Goal: Communication & Community: Answer question/provide support

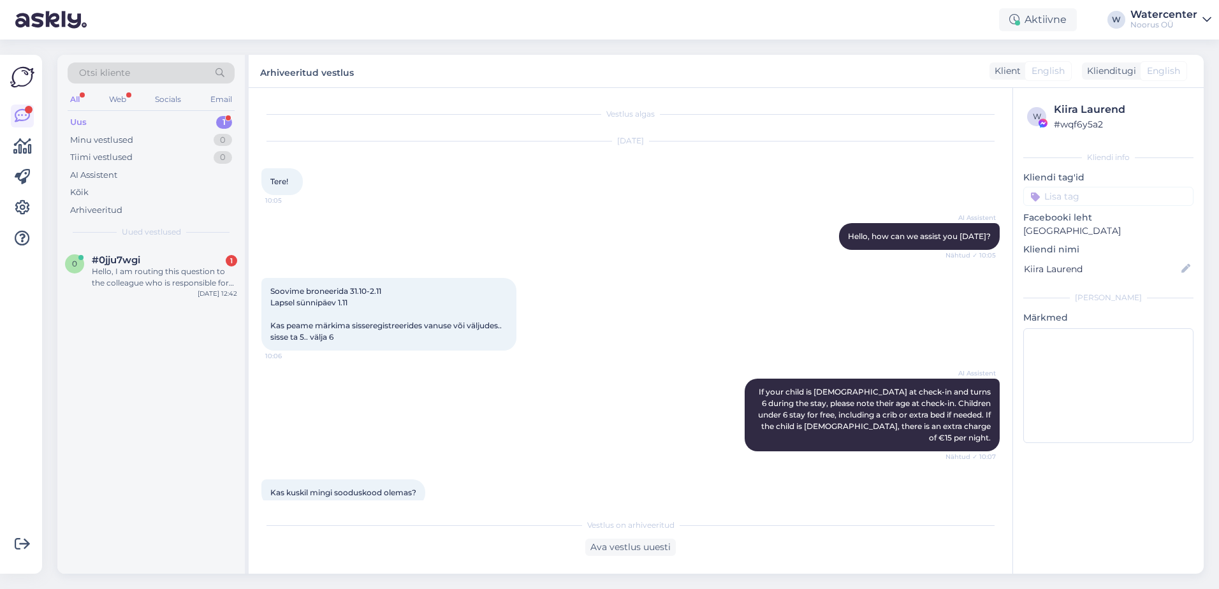
scroll to position [1052, 0]
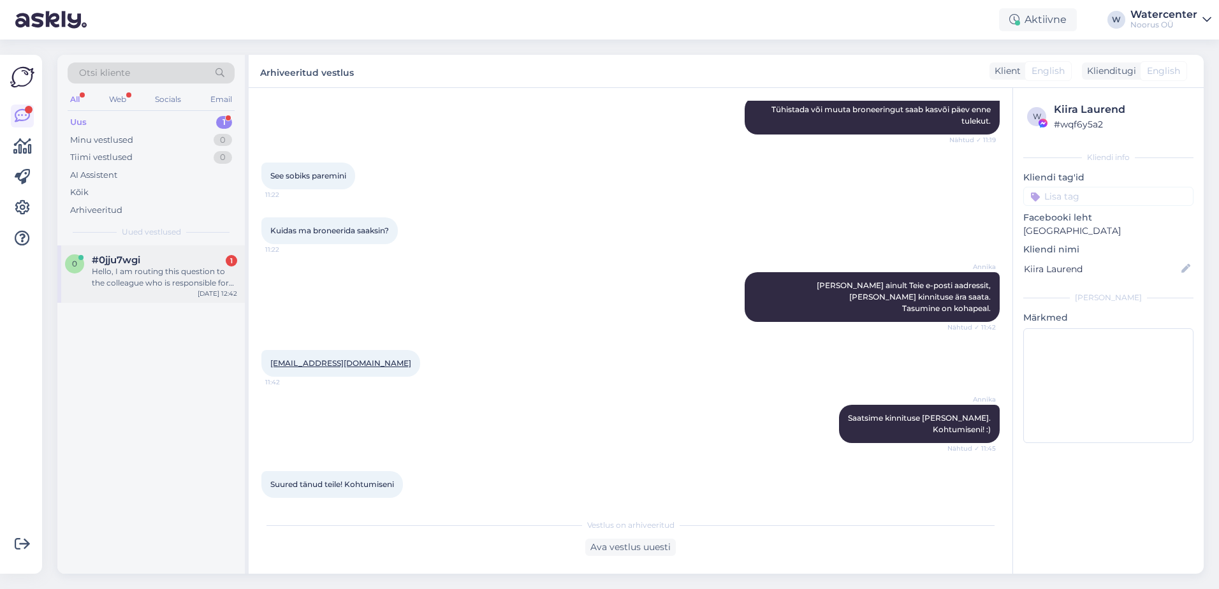
click at [203, 259] on div "#0jju7wgi 1" at bounding box center [164, 259] width 145 height 11
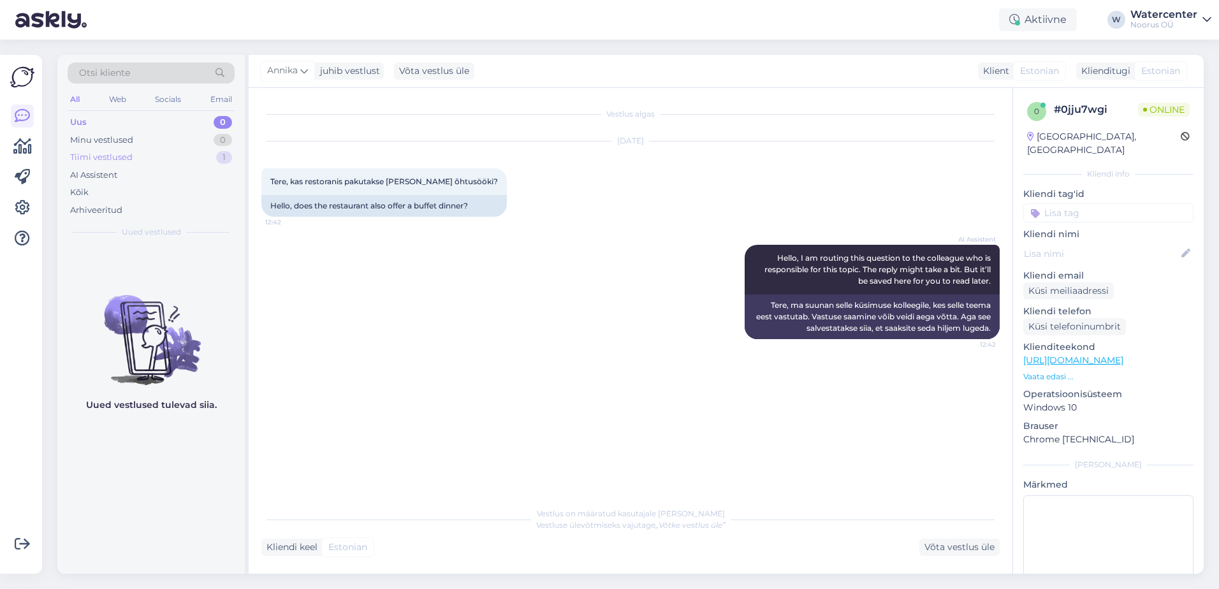
click at [135, 162] on div "Tiimi vestlused 1" at bounding box center [151, 158] width 167 height 18
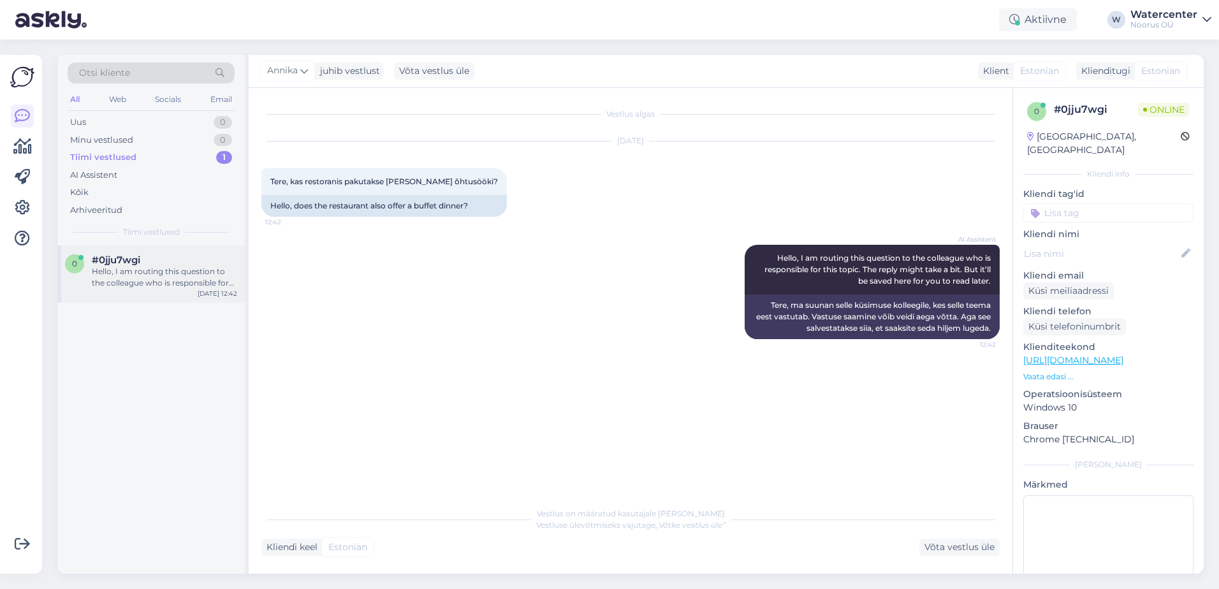
click at [177, 246] on div "0 #0jju7wgi Hello, I am routing this question to the colleague who is responsib…" at bounding box center [151, 274] width 188 height 57
click at [93, 198] on div "Kõik" at bounding box center [151, 193] width 167 height 18
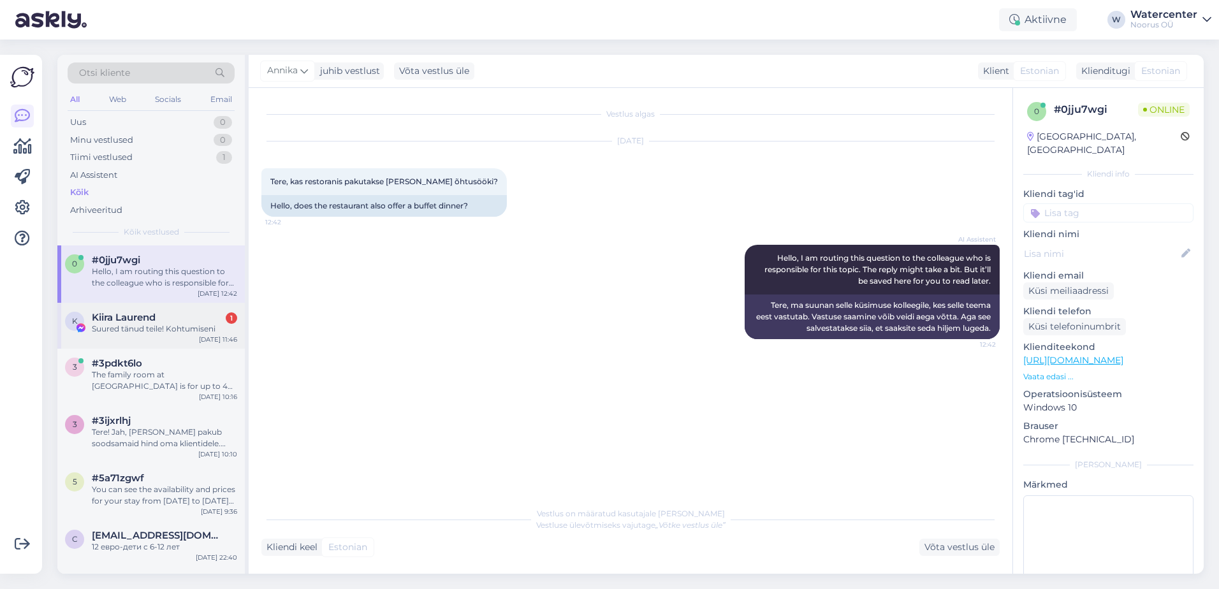
click at [152, 344] on div "K Kiira Laurend 1 Suured tänud teile! Kohtumiseni [DATE] 11:46" at bounding box center [151, 326] width 188 height 46
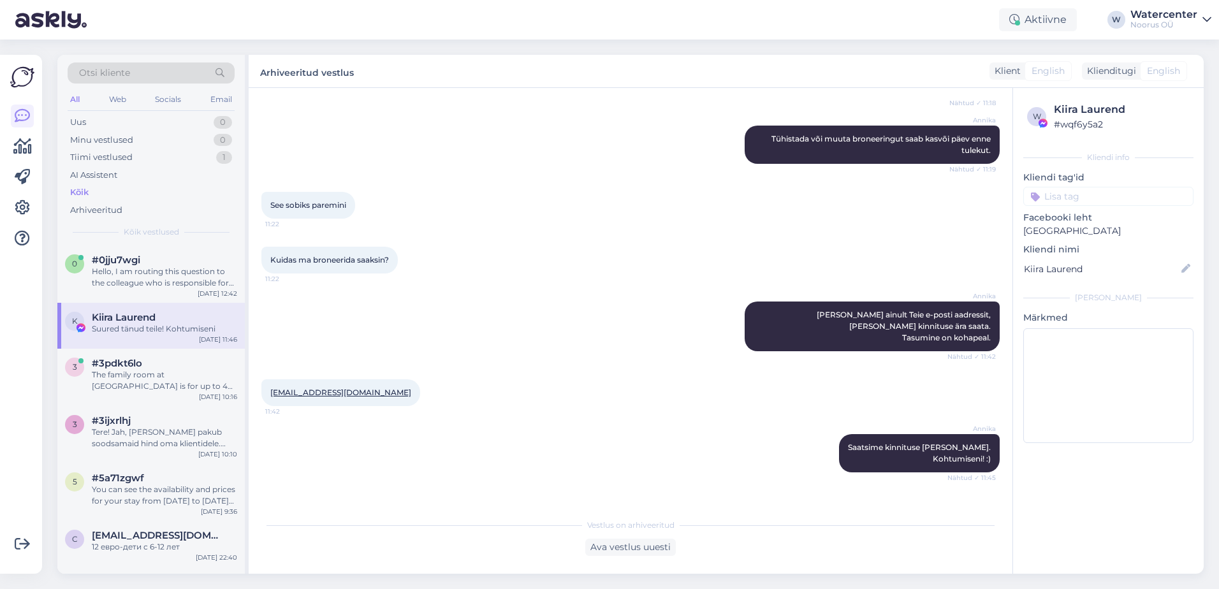
scroll to position [1052, 0]
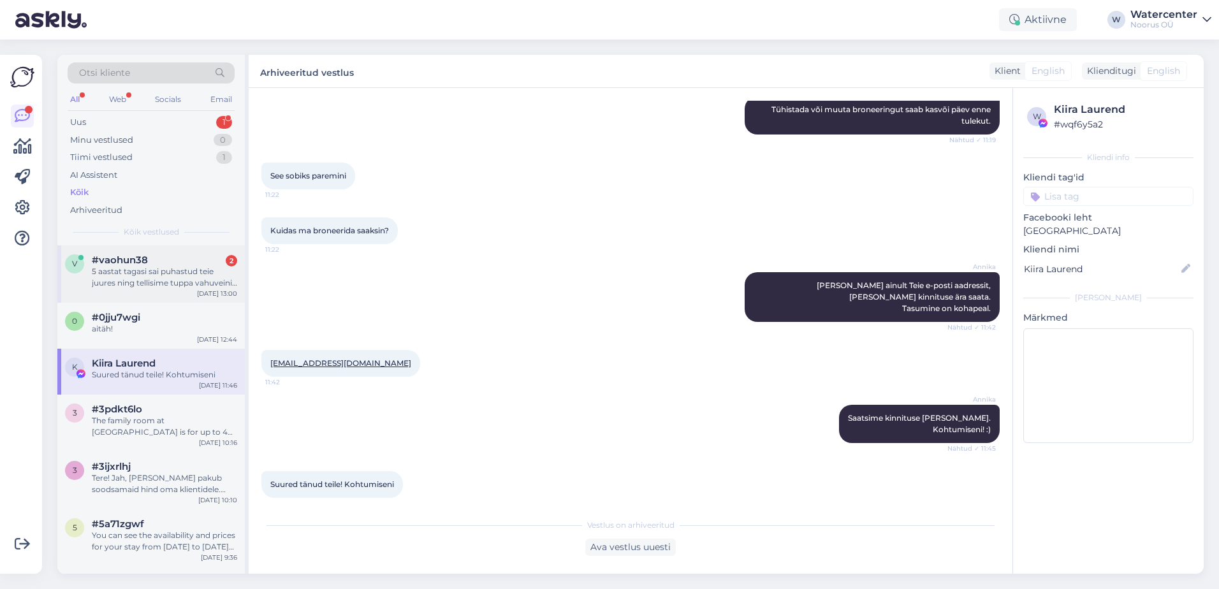
click at [164, 297] on div "v #vaohun38 2 5 aastat tagasi sai puhastud teie juures ning tellisime tuppa vah…" at bounding box center [151, 274] width 188 height 57
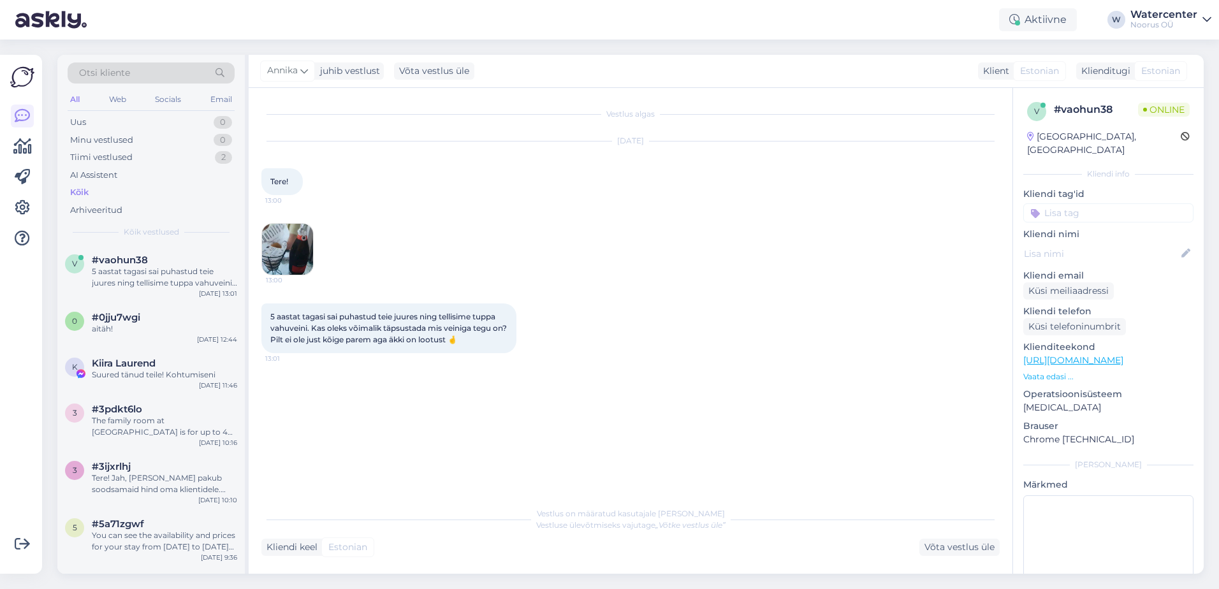
click at [300, 247] on img at bounding box center [287, 249] width 51 height 51
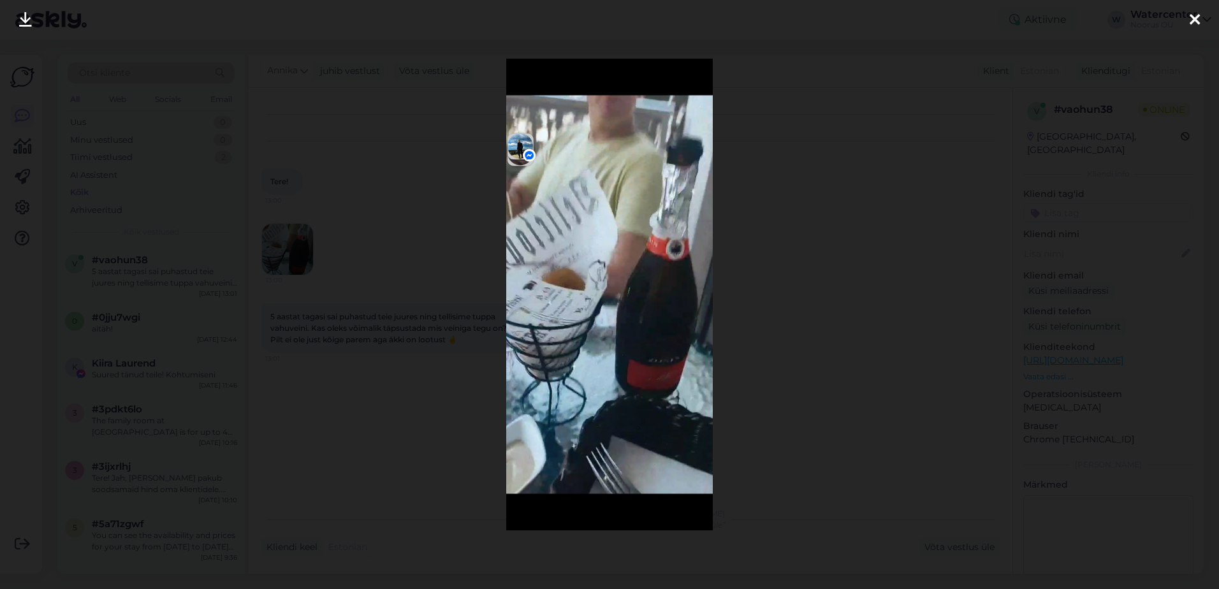
click at [416, 423] on div at bounding box center [609, 294] width 1219 height 589
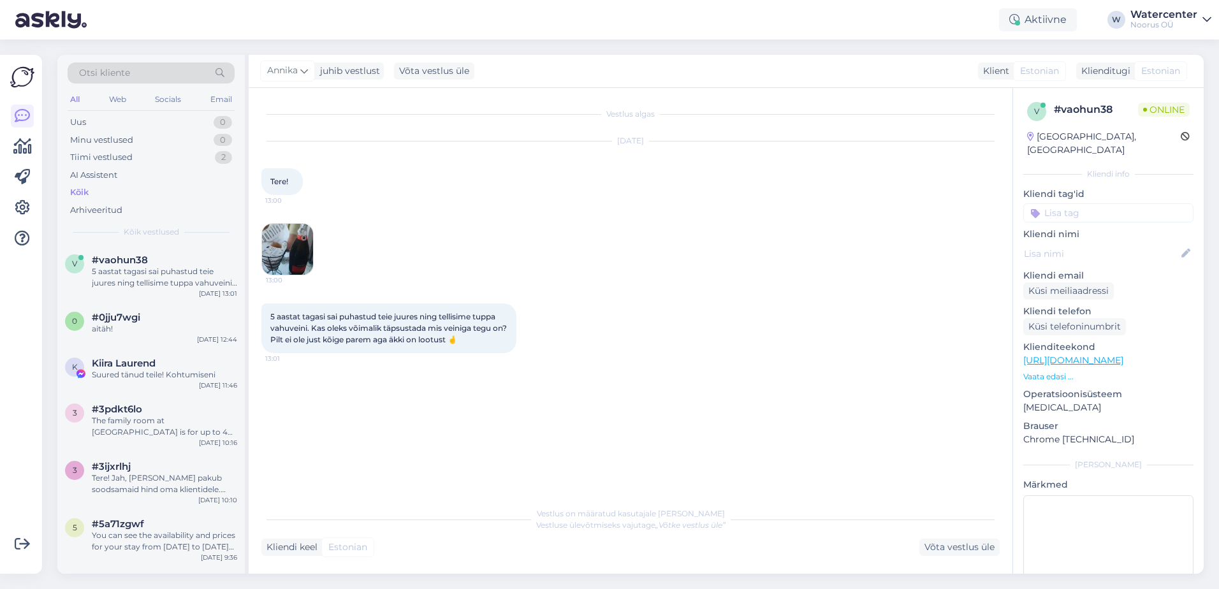
click at [286, 258] on img at bounding box center [287, 249] width 51 height 51
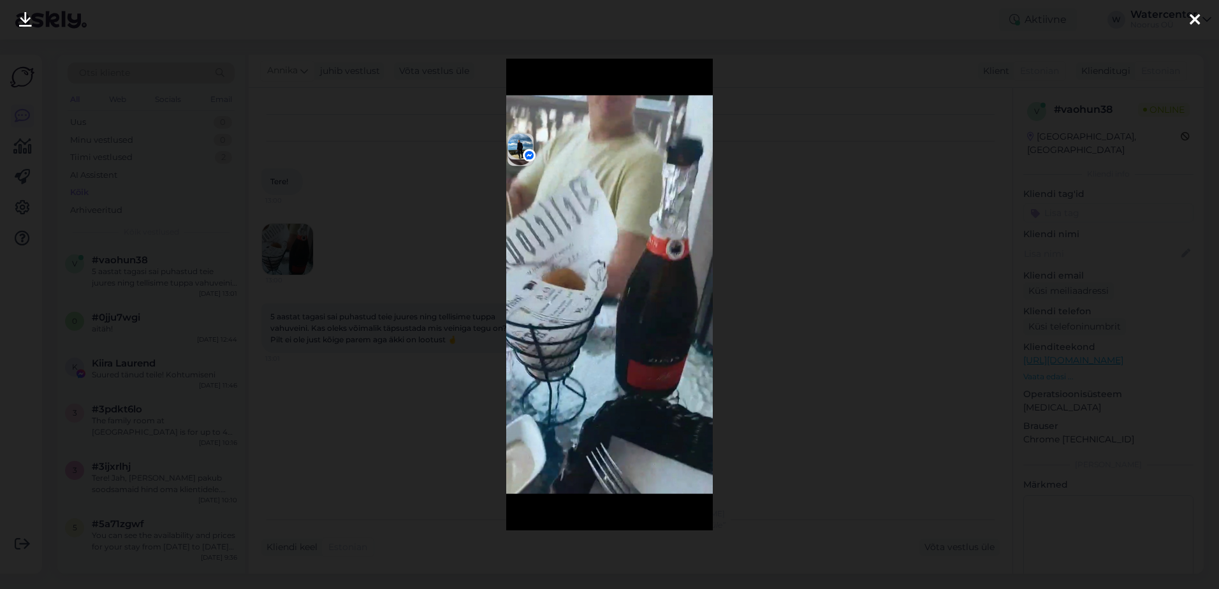
click at [450, 420] on div at bounding box center [609, 294] width 1219 height 589
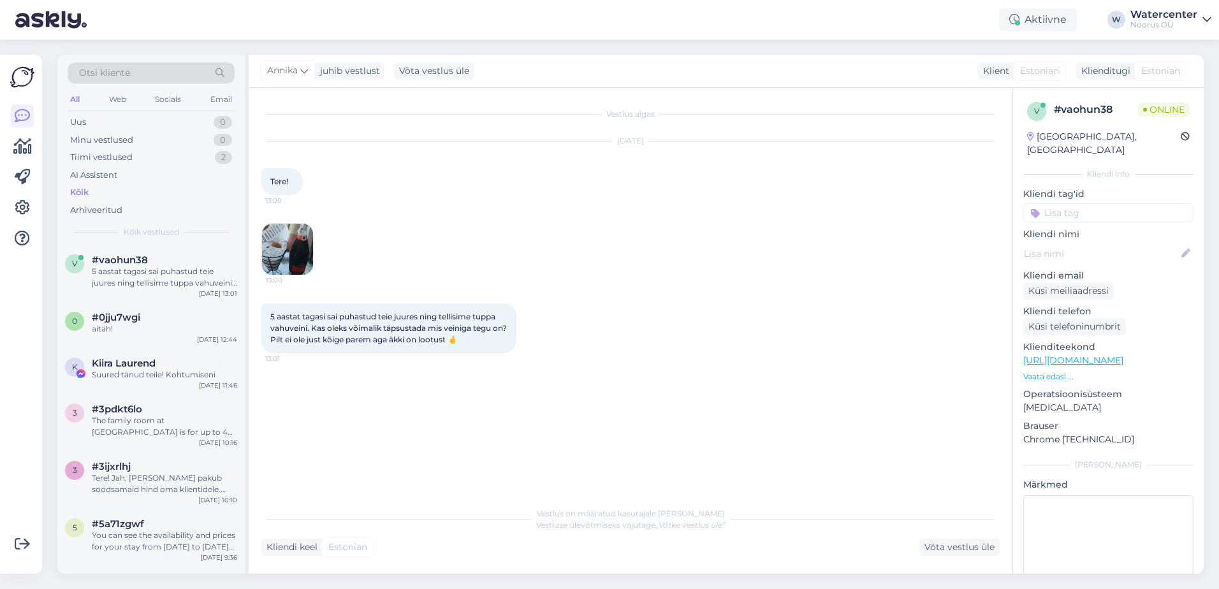
click at [300, 271] on img at bounding box center [287, 249] width 51 height 51
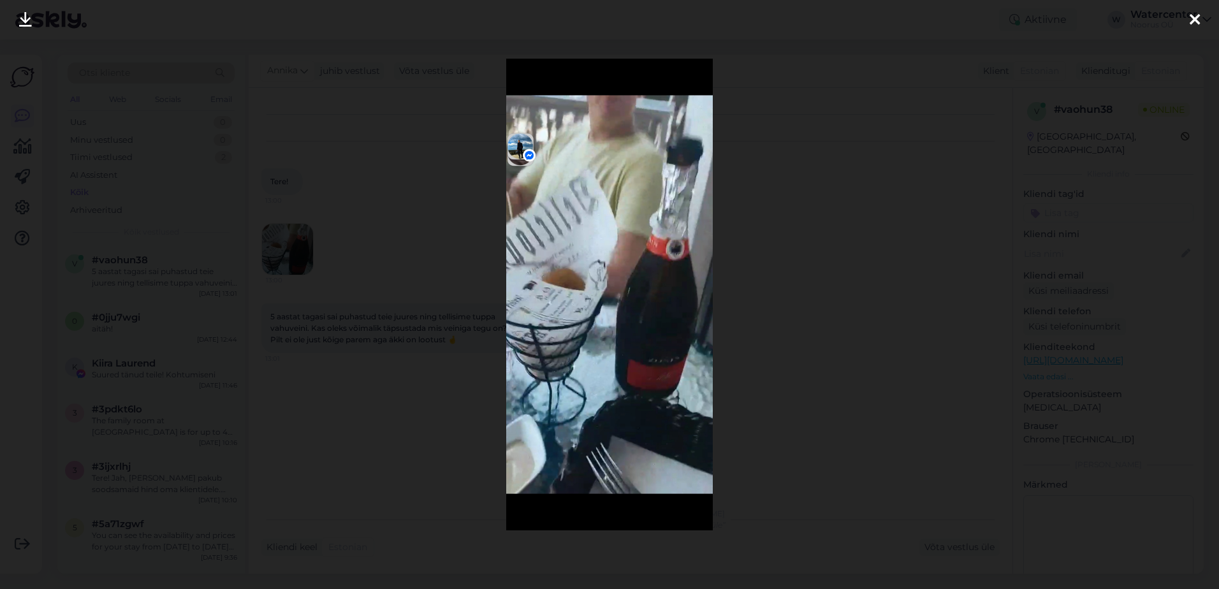
click at [367, 394] on div at bounding box center [609, 294] width 1219 height 589
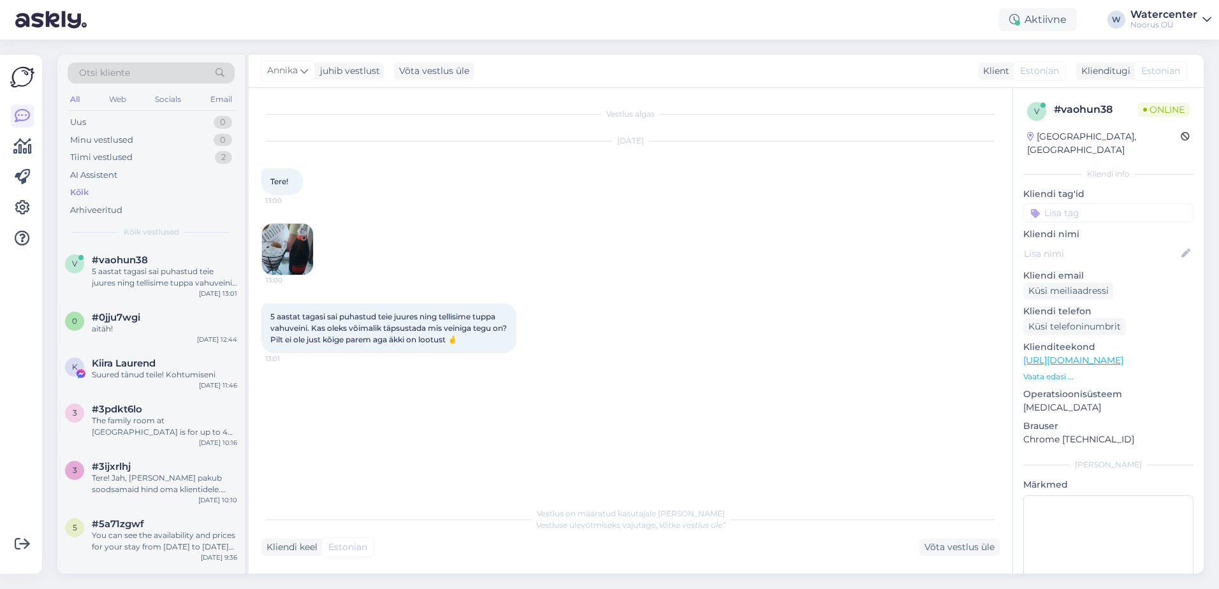
click at [286, 246] on img at bounding box center [287, 249] width 51 height 51
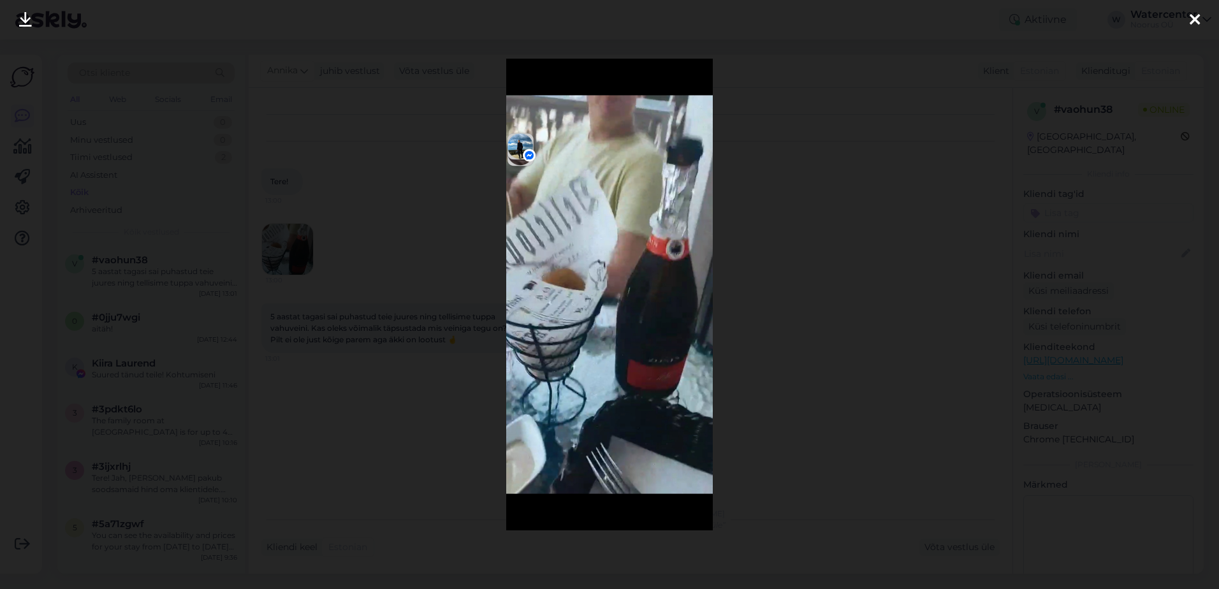
click at [401, 416] on div at bounding box center [609, 294] width 1219 height 589
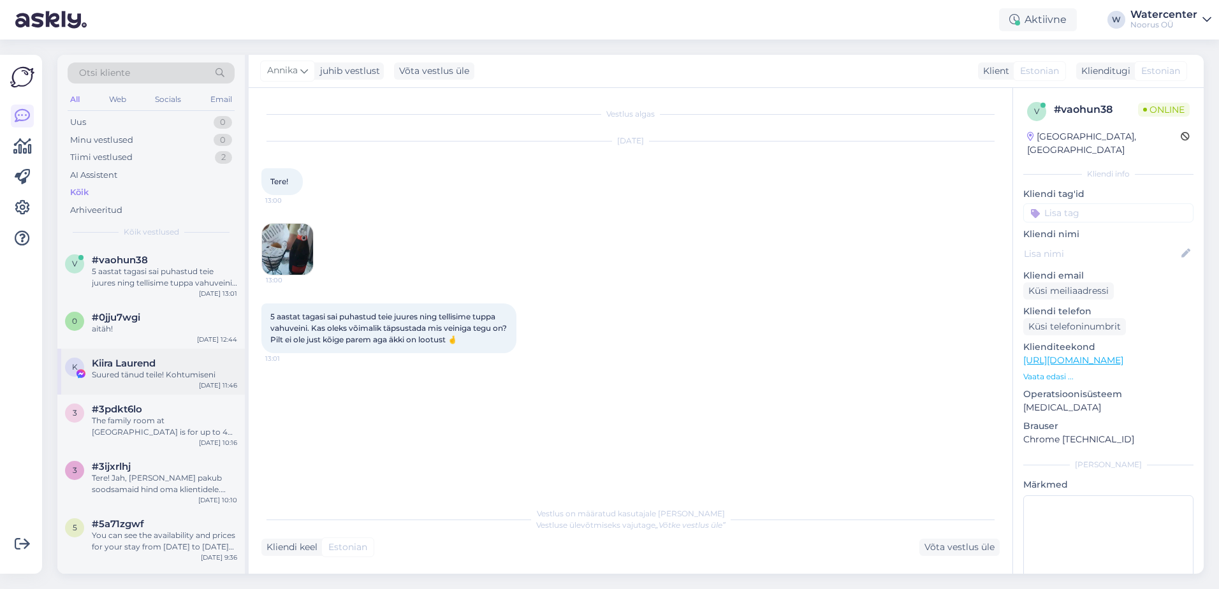
click at [124, 370] on div "Suured tänud teile! Kohtumiseni" at bounding box center [164, 374] width 145 height 11
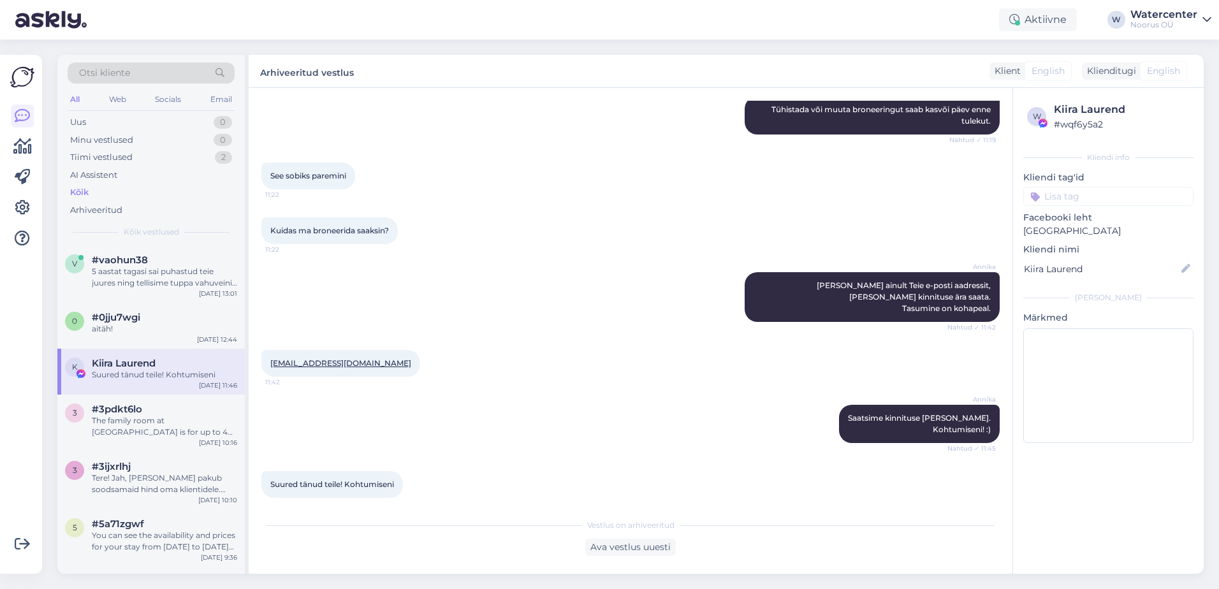
click at [140, 316] on span "#0jju7wgi" at bounding box center [116, 317] width 48 height 11
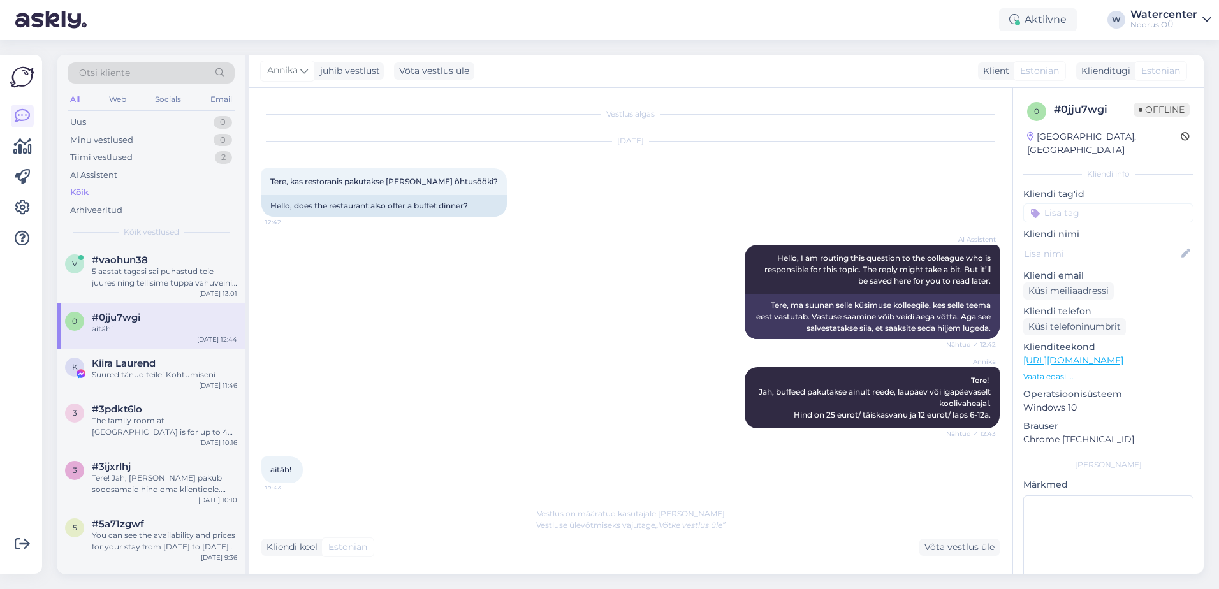
scroll to position [8, 0]
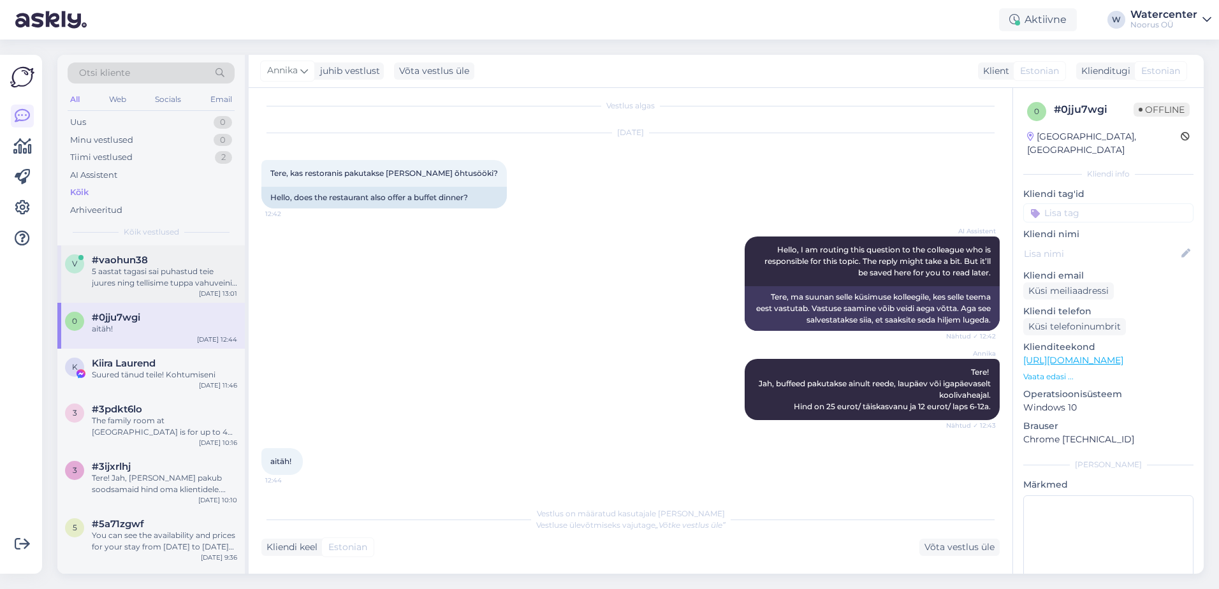
click at [166, 292] on div "v #vaohun38 5 aastat tagasi sai puhastud teie juures ning tellisime tuppa vahuv…" at bounding box center [151, 274] width 188 height 57
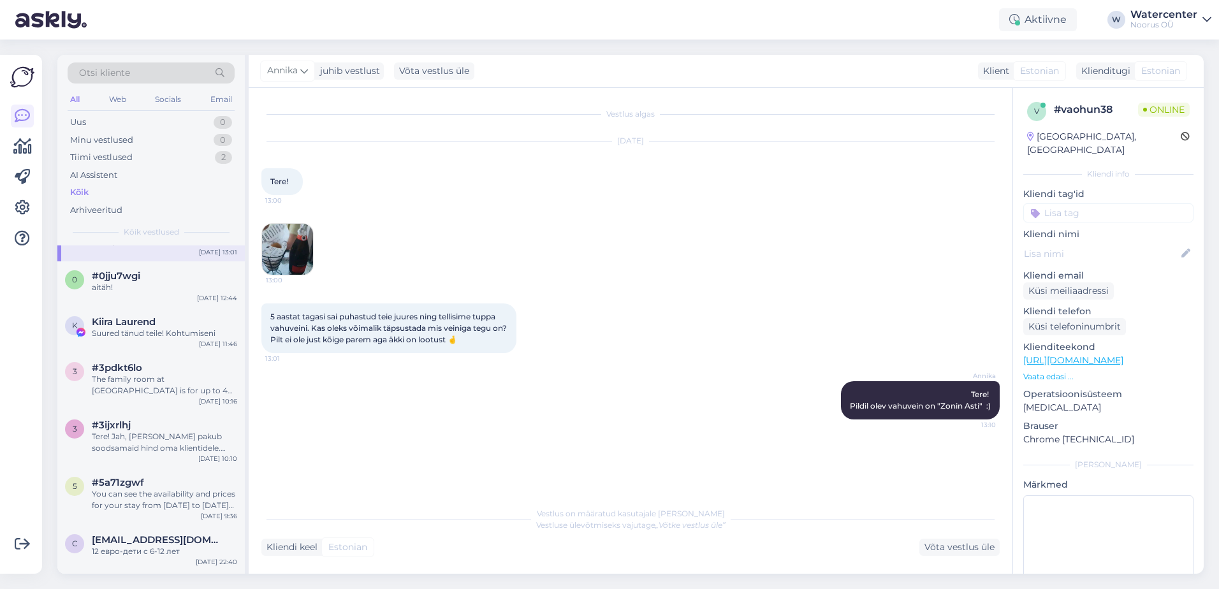
scroll to position [45, 0]
click at [152, 393] on div "The family room at [GEOGRAPHIC_DATA] is for up to 4 people and is perfect for f…" at bounding box center [164, 382] width 145 height 23
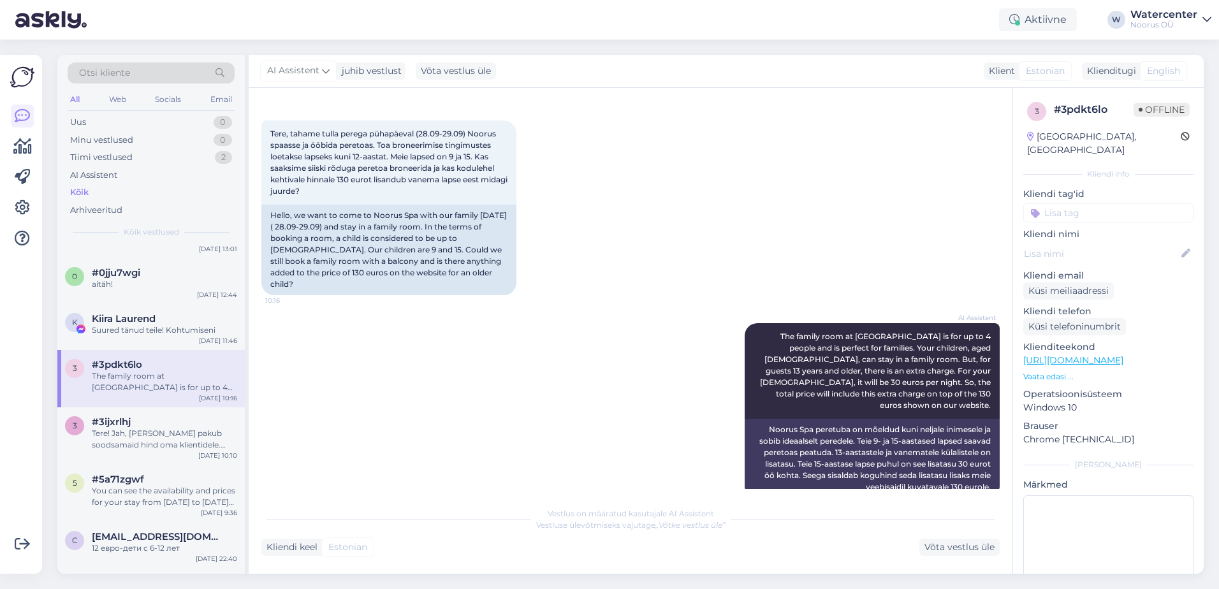
scroll to position [0, 0]
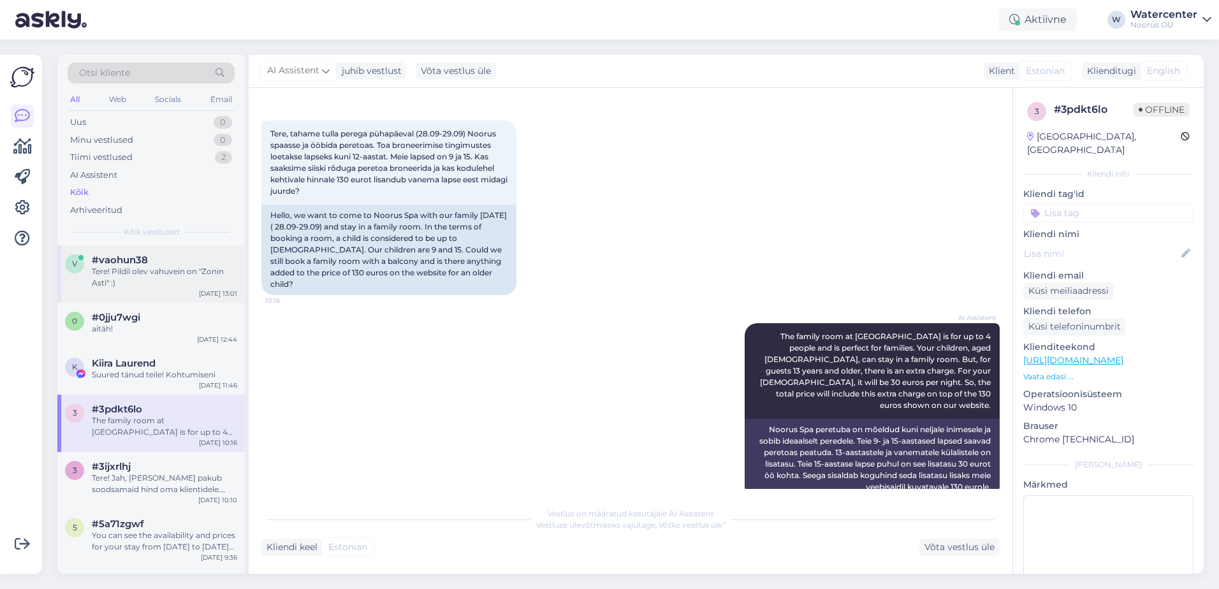
click at [142, 277] on div "Tere! Pildil olev vahuvein on "Zonin Asti" :)" at bounding box center [164, 277] width 145 height 23
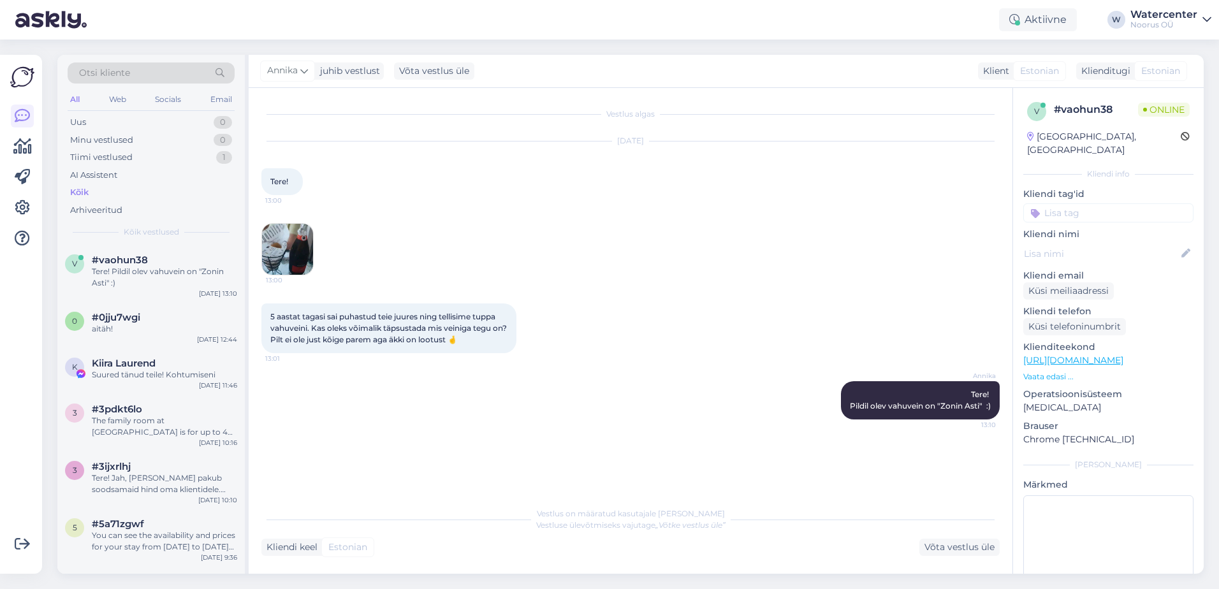
click at [269, 236] on img at bounding box center [287, 249] width 51 height 51
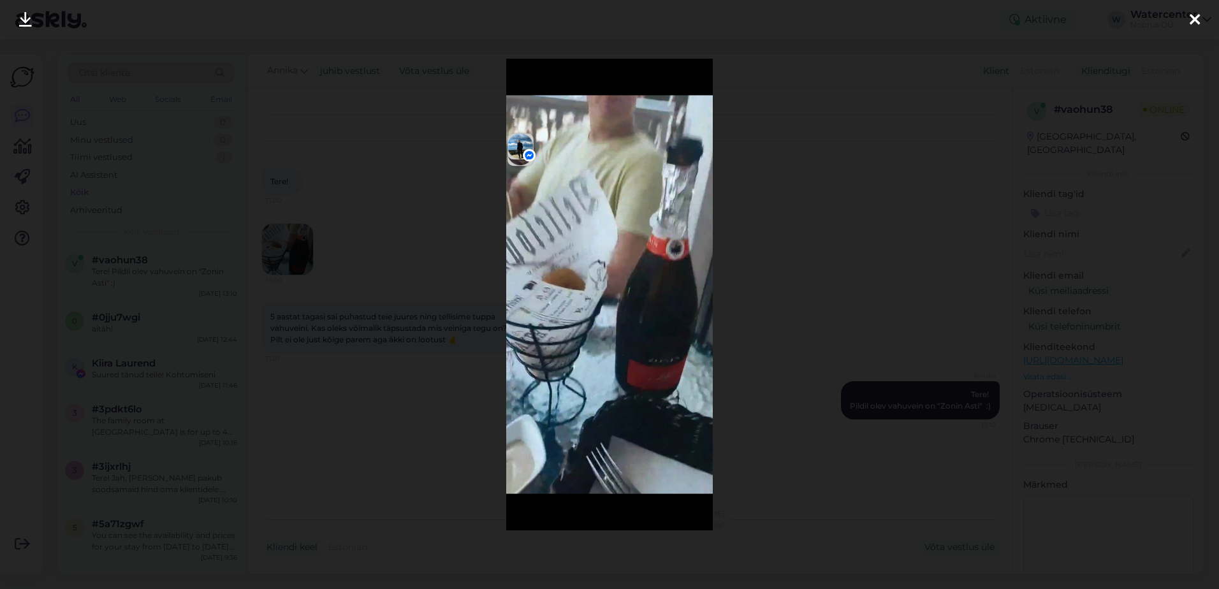
click at [374, 397] on div at bounding box center [609, 294] width 1219 height 589
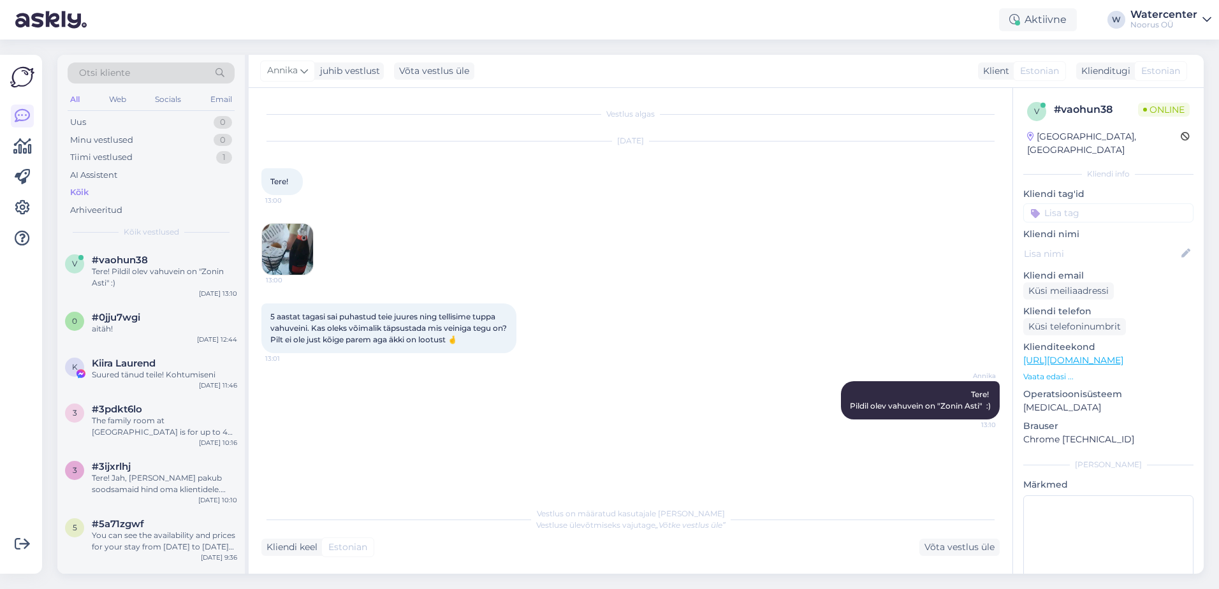
click at [127, 274] on div "Tere! Pildil olev vahuvein on "Zonin Asti" :)" at bounding box center [164, 277] width 145 height 23
